Goal: Information Seeking & Learning: Learn about a topic

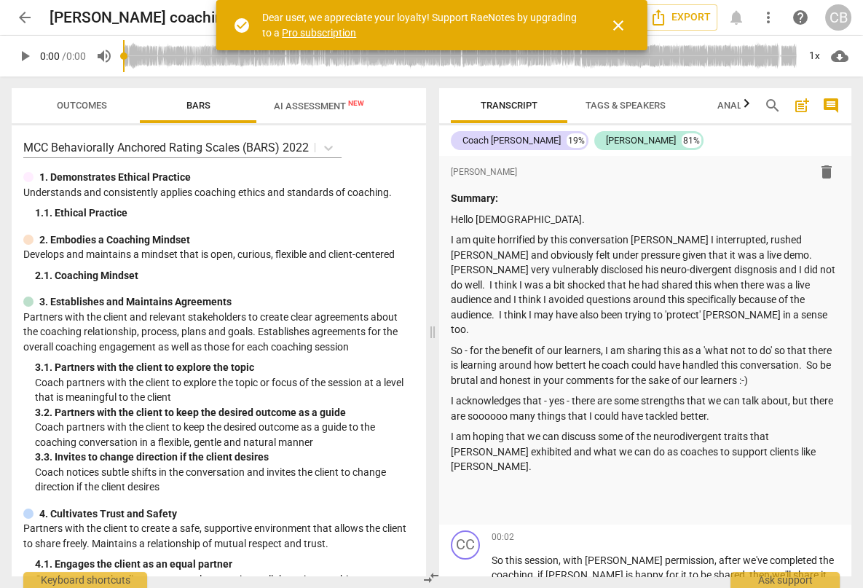
click at [621, 20] on span "close" at bounding box center [618, 25] width 17 height 17
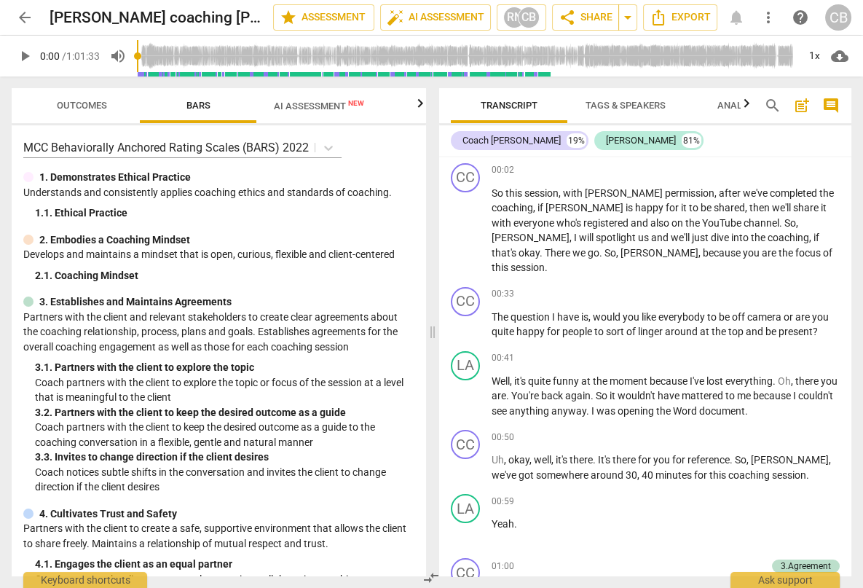
scroll to position [369, 0]
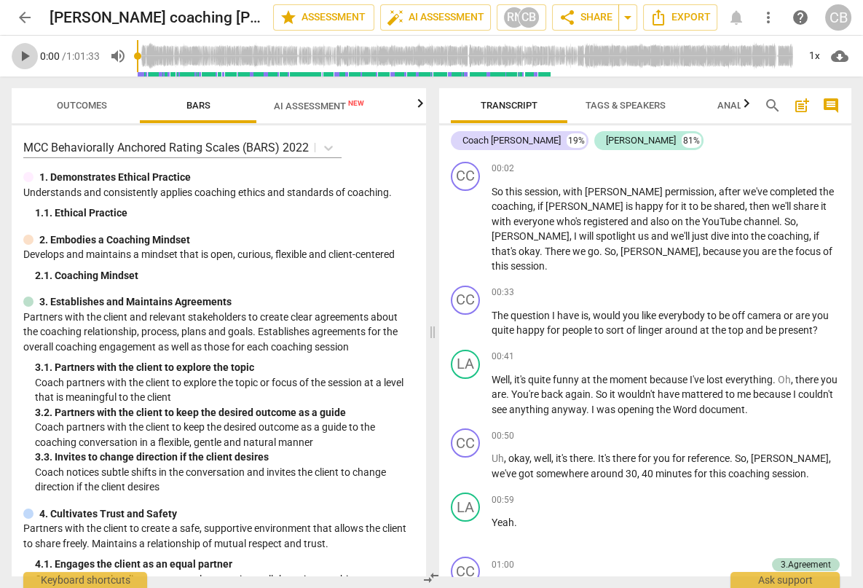
click at [28, 60] on span "play_arrow" at bounding box center [24, 55] width 17 height 17
click at [812, 56] on div "1x" at bounding box center [815, 55] width 28 height 23
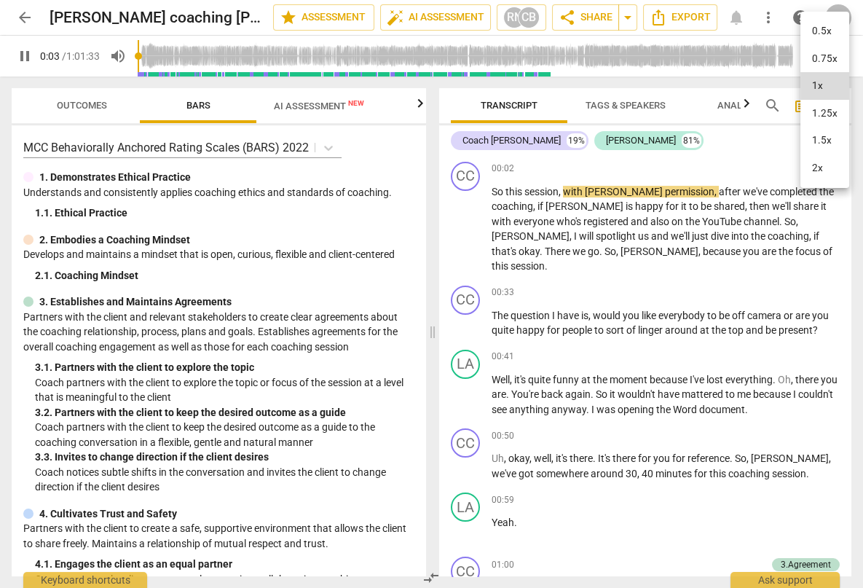
click at [816, 167] on li "2x" at bounding box center [825, 168] width 49 height 28
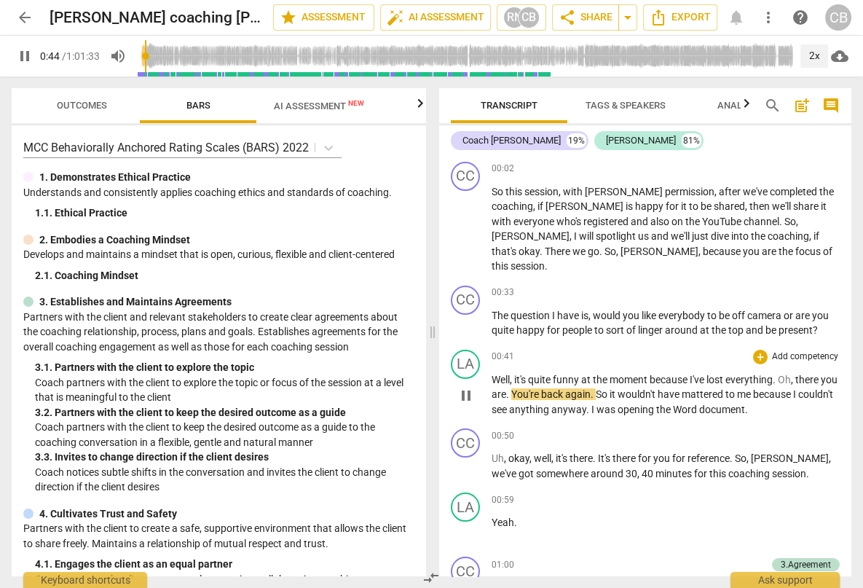
scroll to position [0, 0]
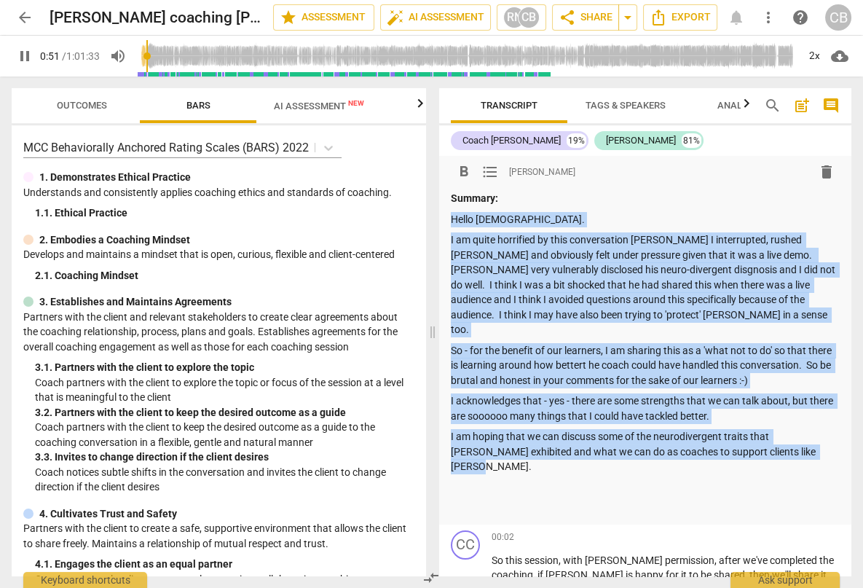
drag, startPoint x: 791, startPoint y: 438, endPoint x: 454, endPoint y: 221, distance: 400.6
click at [454, 221] on div "Summary: Hello [DEMOGRAPHIC_DATA]. I am quite horrified by this conversation be…" at bounding box center [646, 353] width 390 height 325
copy div "Hello [DEMOGRAPHIC_DATA]. I am quite horrified by this conversation becuase I i…"
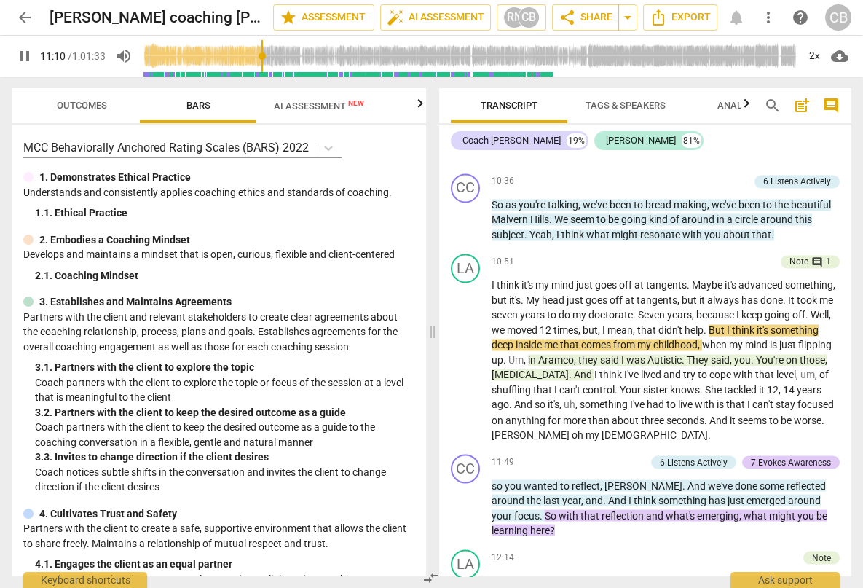
scroll to position [3618, 0]
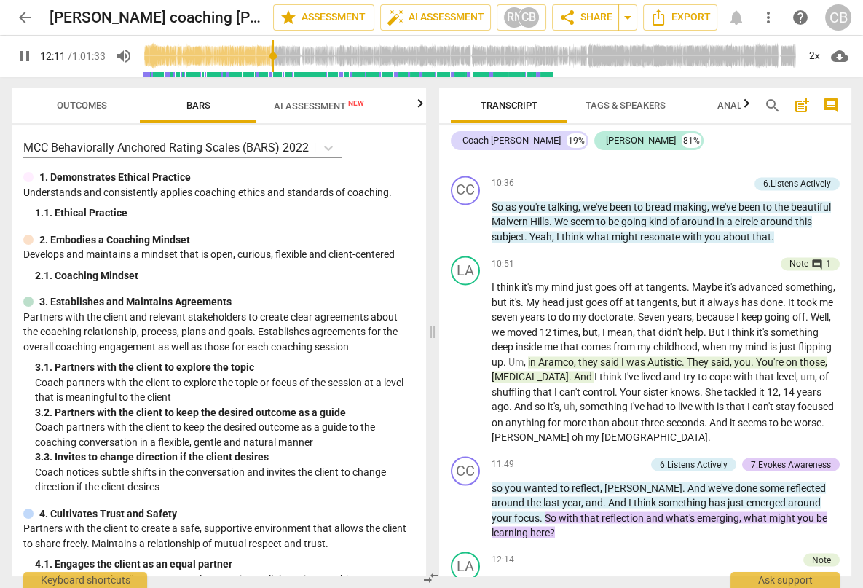
click at [23, 63] on span "pause" at bounding box center [24, 55] width 17 height 17
click at [23, 63] on span "play_arrow" at bounding box center [24, 55] width 17 height 17
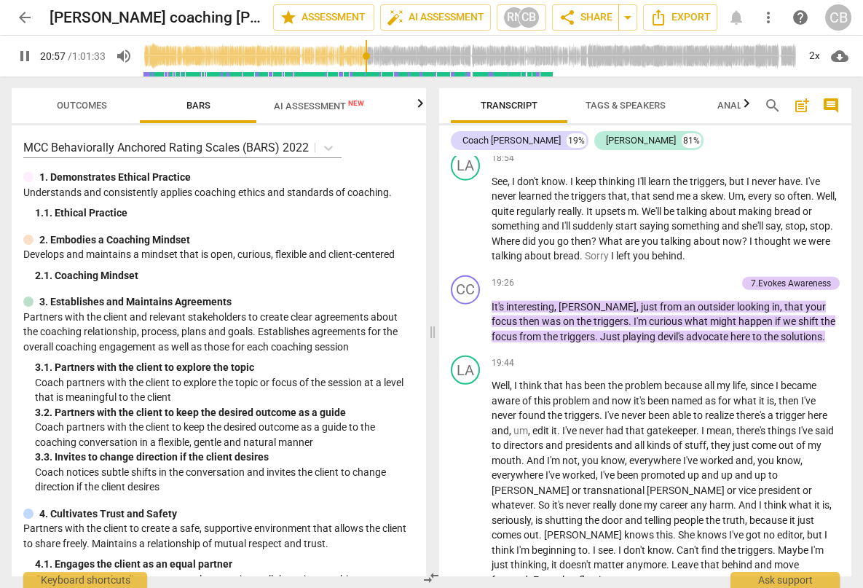
scroll to position [5985, 0]
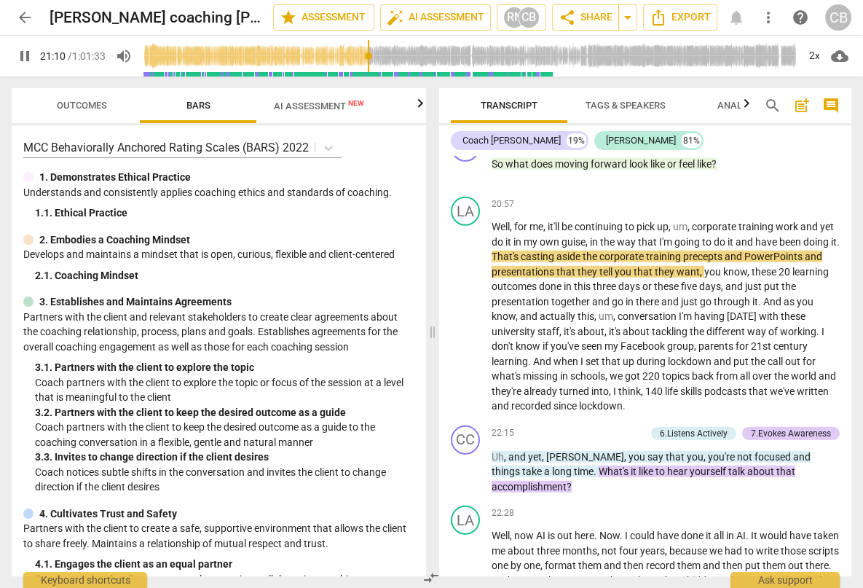
click at [746, 426] on div "+ Add competency 6.Listens Actively 7.Evokes Awareness" at bounding box center [699, 434] width 281 height 16
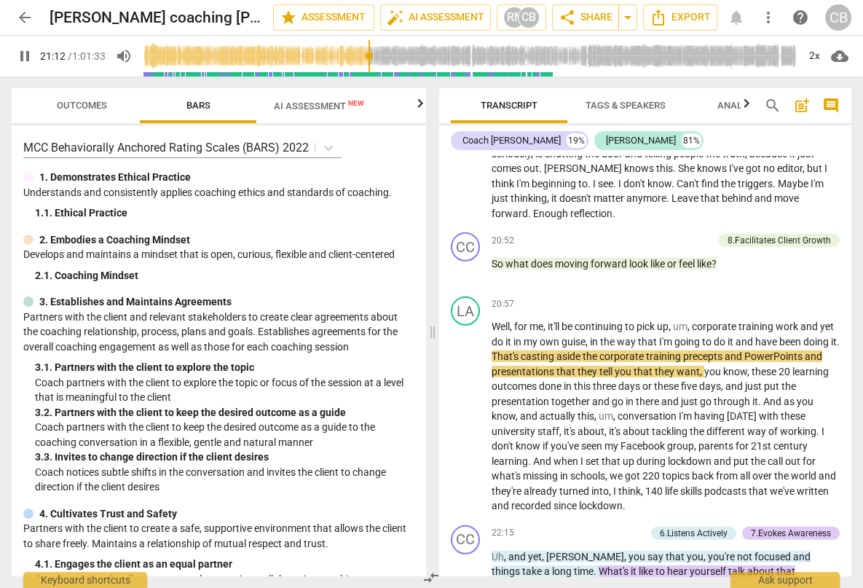
scroll to position [5882, 0]
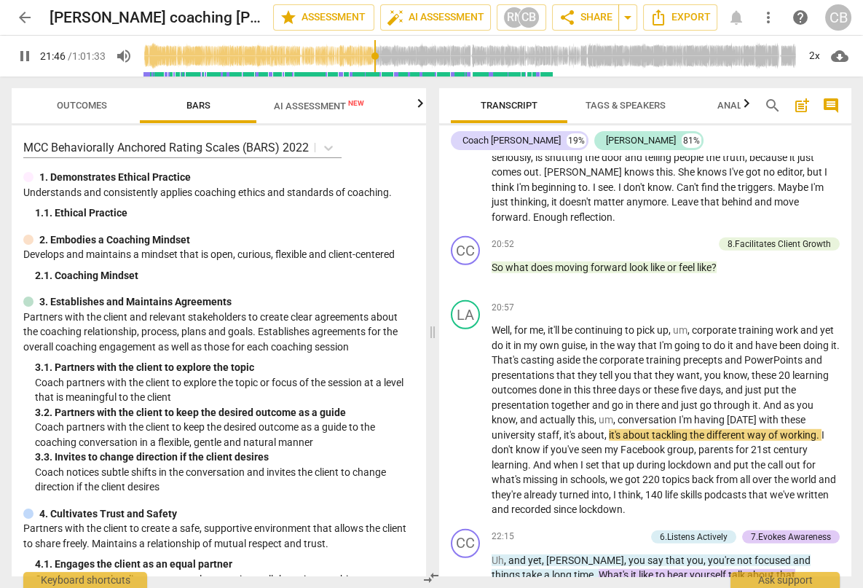
click at [24, 56] on span "pause" at bounding box center [24, 55] width 17 height 17
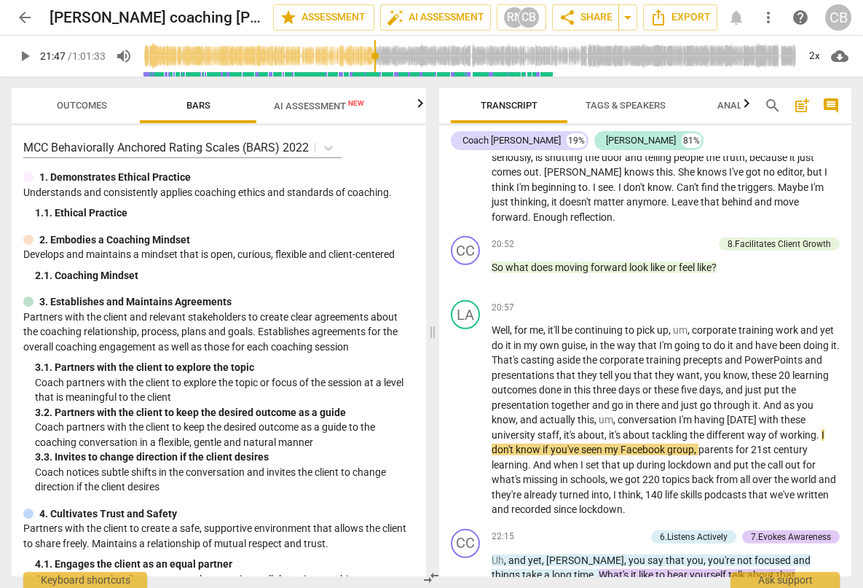
type input "1307"
